Goal: Check status: Check status

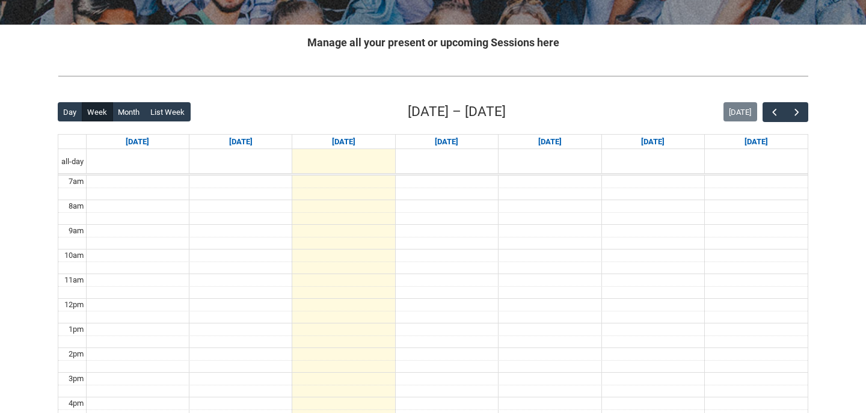
scroll to position [220, 0]
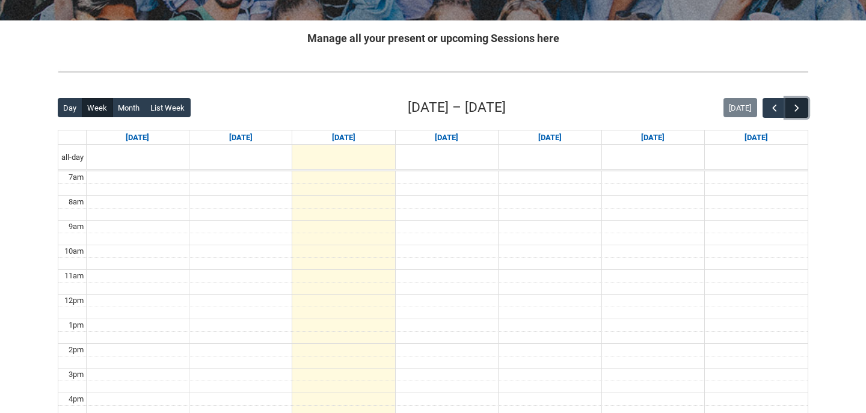
click at [800, 105] on span "button" at bounding box center [797, 108] width 12 height 12
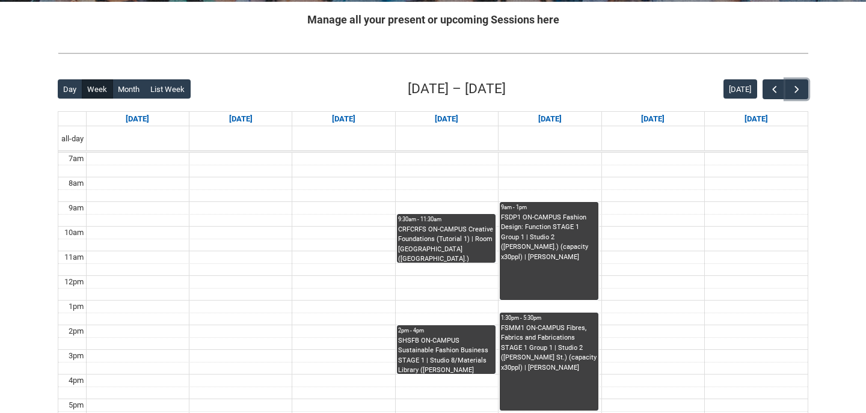
scroll to position [241, 0]
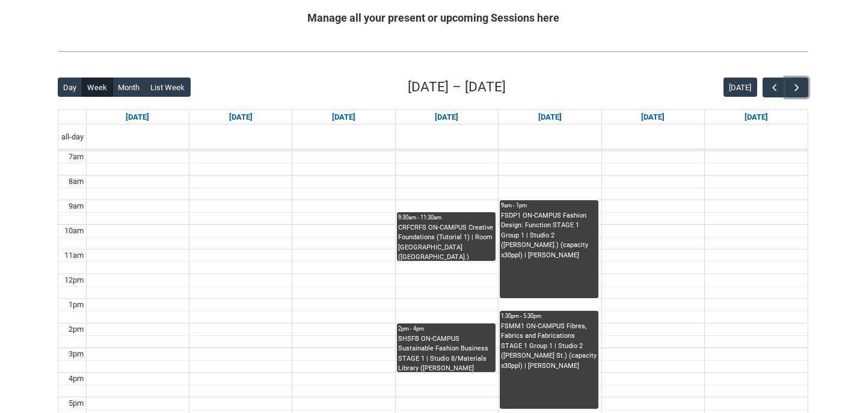
click at [430, 250] on div "CRFCRFS ON-CAMPUS Creative Foundations (Tutorial 1) | Room [GEOGRAPHIC_DATA] ([…" at bounding box center [446, 242] width 96 height 38
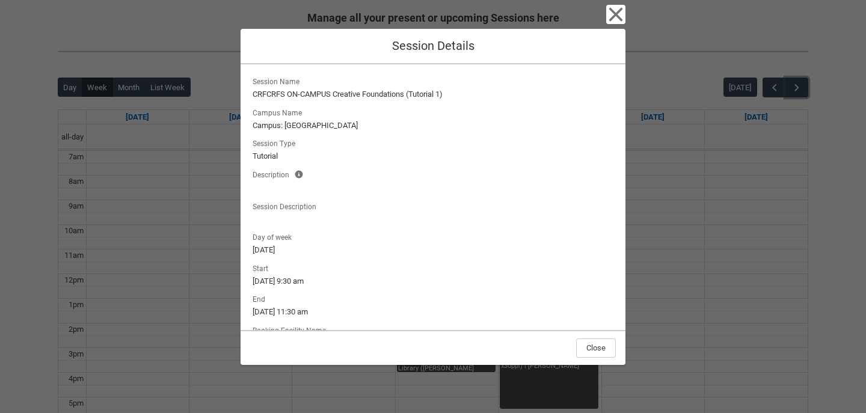
scroll to position [217, 0]
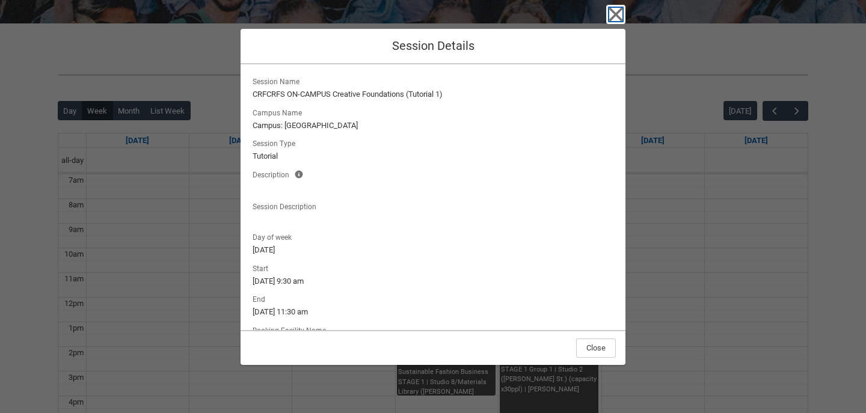
click at [617, 20] on icon "button" at bounding box center [615, 14] width 19 height 19
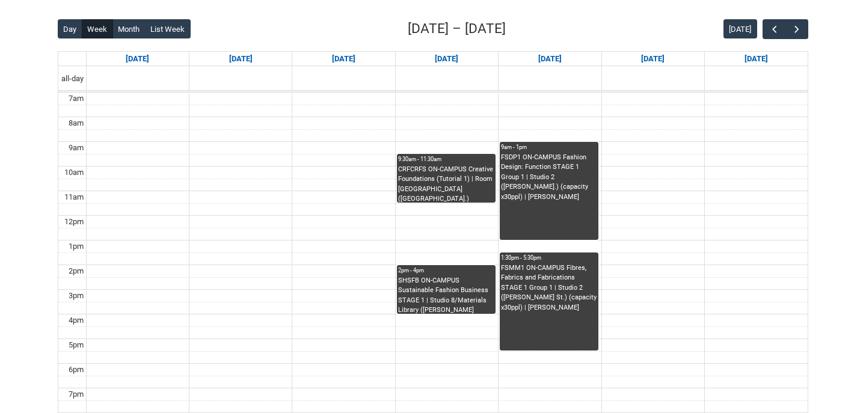
scroll to position [300, 0]
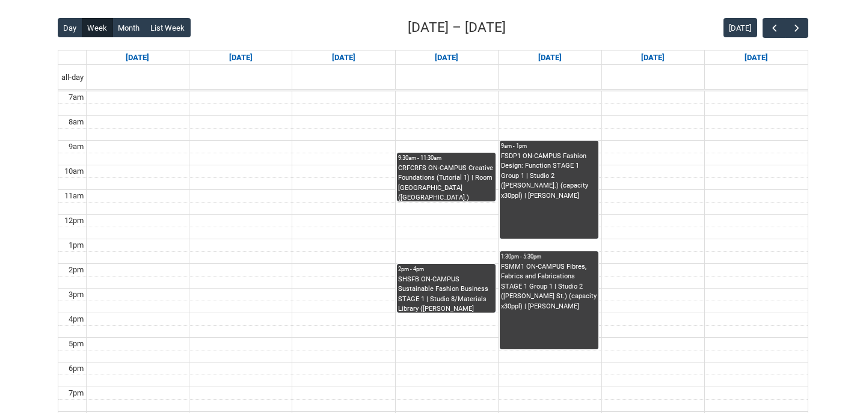
click at [566, 207] on div "FSDP1 ON-CAMPUS Fashion Design: Function STAGE 1 Group 1 | Studio 2 ([PERSON_NA…" at bounding box center [549, 195] width 96 height 87
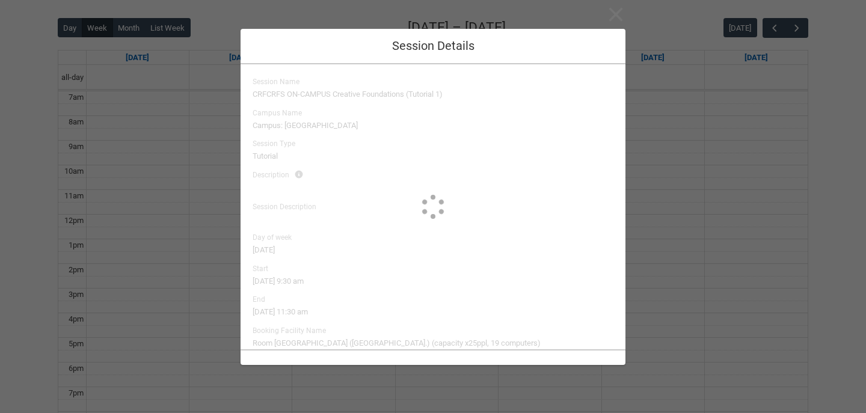
type input "[PERSON_NAME]"
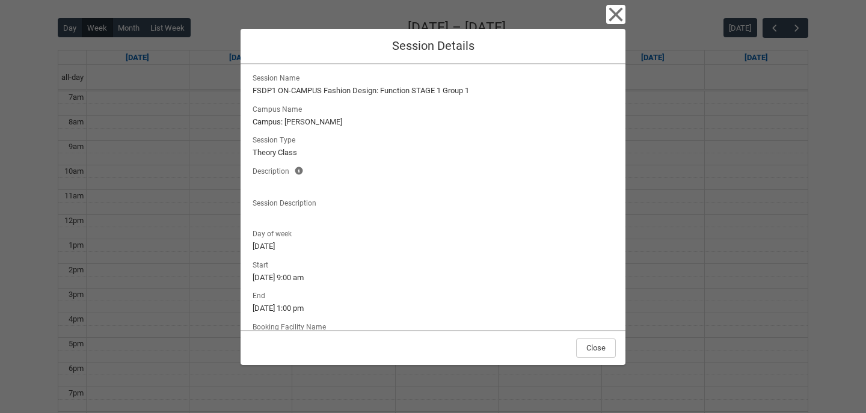
scroll to position [73, 0]
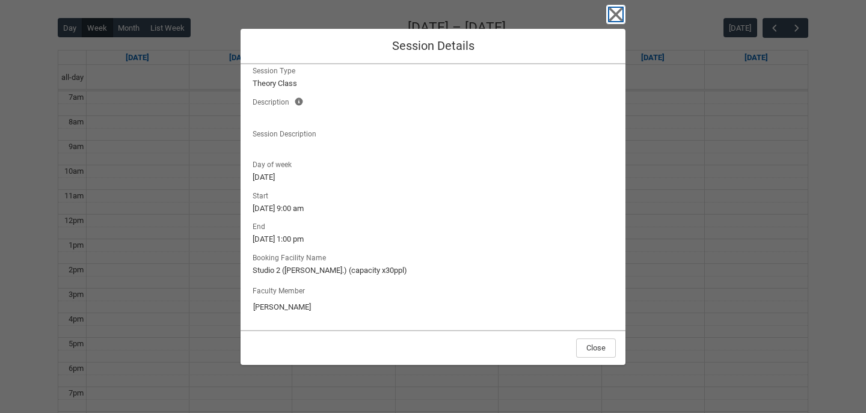
click at [612, 15] on icon "button" at bounding box center [615, 14] width 19 height 19
